Goal: Use online tool/utility: Utilize a website feature to perform a specific function

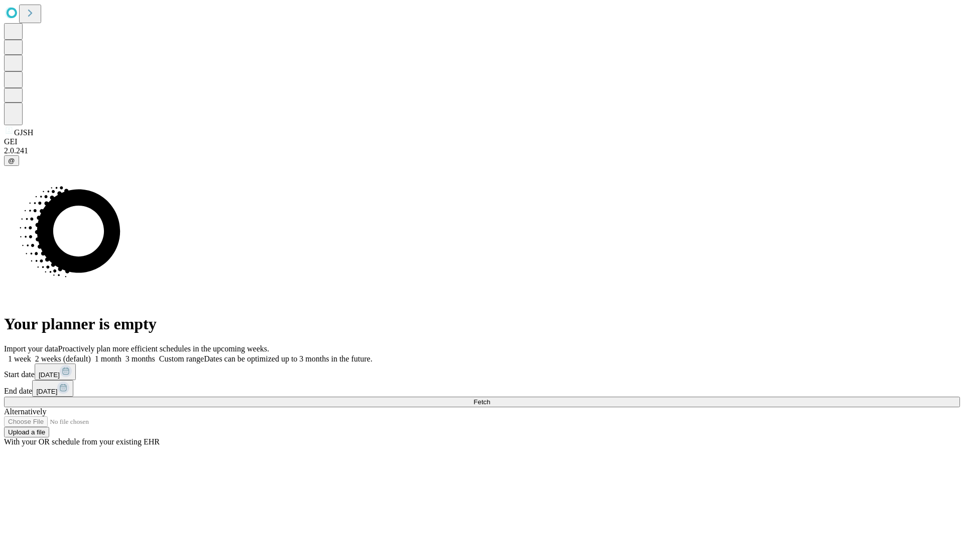
click at [490, 398] on span "Fetch" at bounding box center [482, 402] width 17 height 8
